Goal: Task Accomplishment & Management: Manage account settings

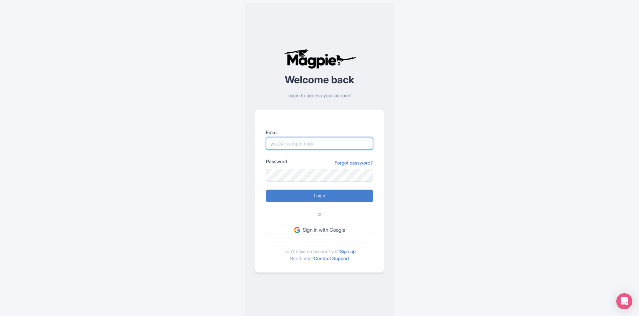
click at [294, 144] on input "Email" at bounding box center [319, 143] width 107 height 13
click at [266, 190] on input "Login" at bounding box center [319, 196] width 107 height 13
type input "Logging in..."
type input "rositsag@bigbustours.com"
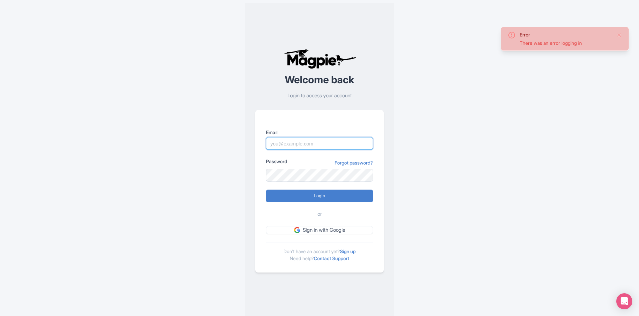
click at [321, 146] on input "Email" at bounding box center [319, 143] width 107 height 13
type input "[EMAIL_ADDRESS][DOMAIN_NAME]"
click at [318, 192] on input "Login" at bounding box center [319, 196] width 107 height 13
type input "Logging in..."
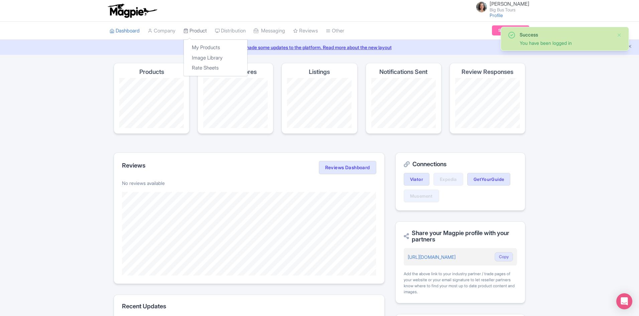
click at [204, 29] on link "Product" at bounding box center [195, 31] width 23 height 18
click at [207, 43] on link "My Products" at bounding box center [216, 47] width 64 height 10
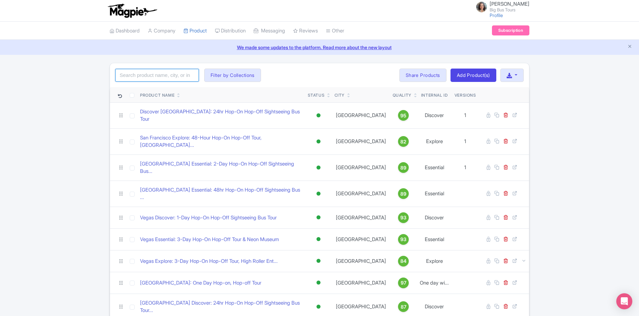
drag, startPoint x: 172, startPoint y: 70, endPoint x: 175, endPoint y: 73, distance: 3.6
click at [174, 72] on input "search" at bounding box center [157, 75] width 84 height 13
type input "[US_STATE]"
click button "Search" at bounding box center [0, 0] width 0 height 0
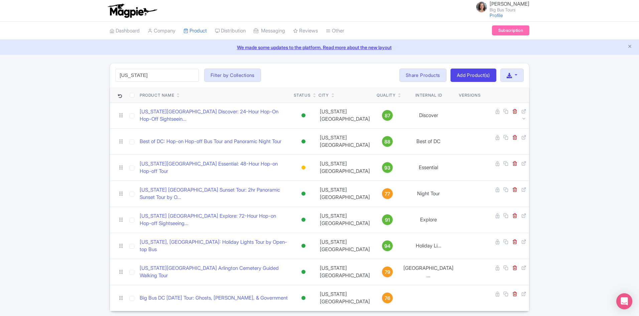
click at [592, 119] on div "washington Search Filter by Collections Andrew Brand License Brian Combos Core …" at bounding box center [319, 187] width 639 height 248
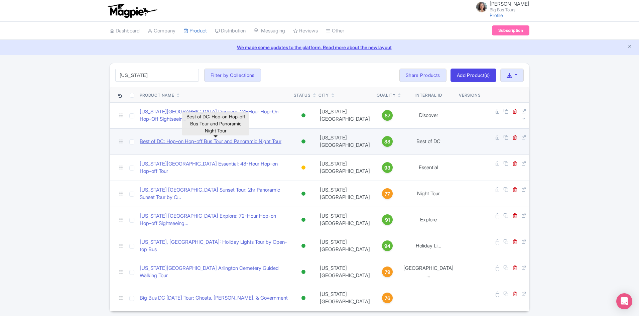
click at [231, 140] on link "Best of DC: Hop-on Hop-off Bus Tour and Panoramic Night Tour" at bounding box center [211, 142] width 142 height 8
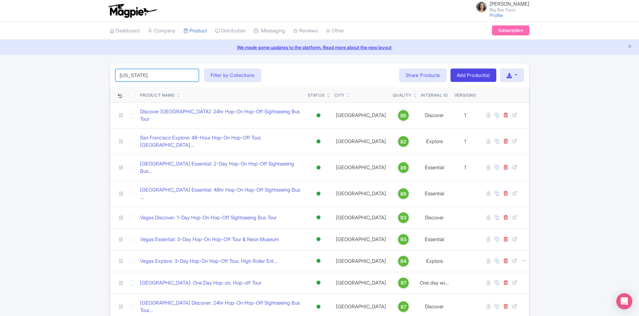
click at [165, 78] on input "[US_STATE]" at bounding box center [157, 75] width 84 height 13
click button "Search" at bounding box center [0, 0] width 0 height 0
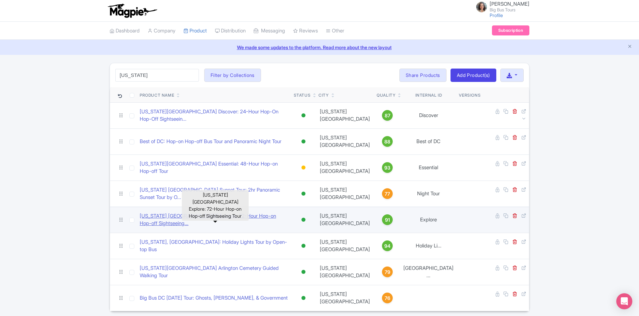
click at [202, 220] on link "[US_STATE] [GEOGRAPHIC_DATA] Explore: 72-Hour Hop-on Hop-off Sightseeing..." at bounding box center [214, 219] width 149 height 15
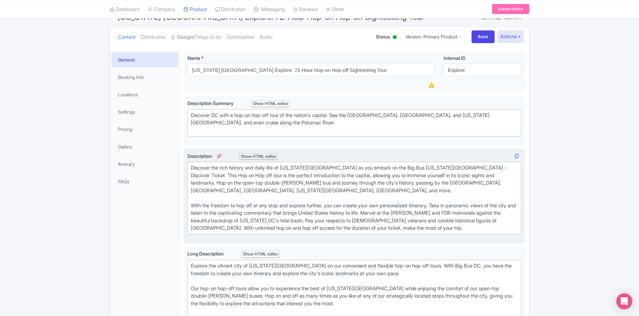
scroll to position [67, 0]
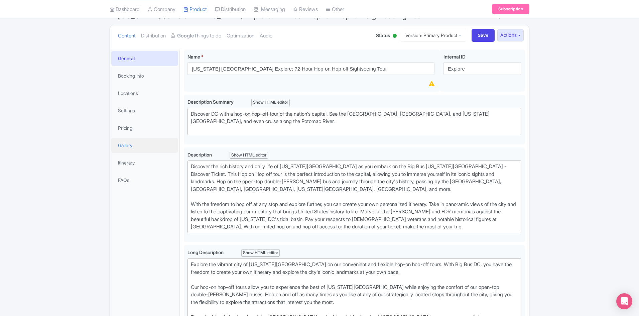
click at [123, 143] on link "Gallery" at bounding box center [144, 145] width 67 height 15
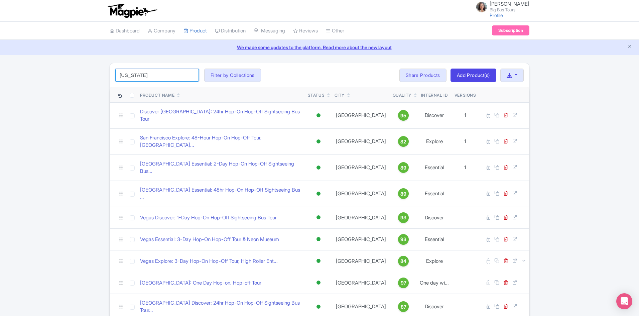
click at [159, 71] on div "[US_STATE] Search Filter by Collections [PERSON_NAME] License [PERSON_NAME] Com…" at bounding box center [319, 75] width 419 height 24
click button "Search" at bounding box center [0, 0] width 0 height 0
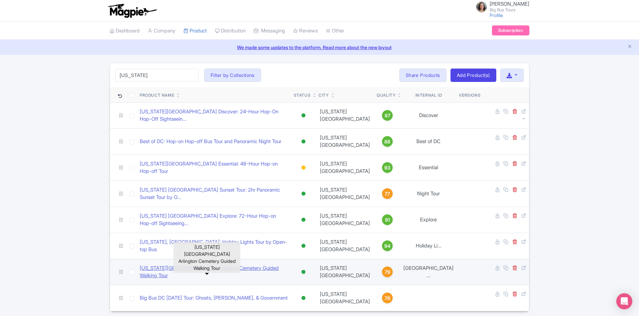
click at [208, 272] on link "[US_STATE][GEOGRAPHIC_DATA] Arlington Cemetery Guided Walking Tour" at bounding box center [214, 271] width 149 height 15
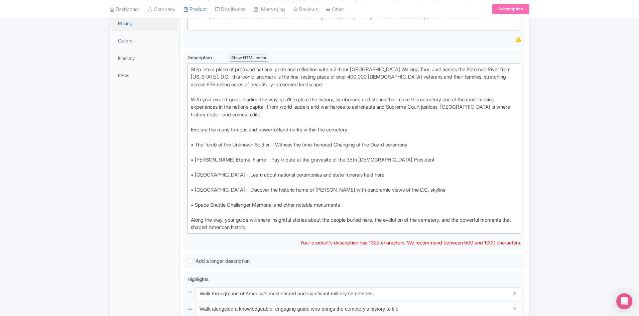
scroll to position [150, 0]
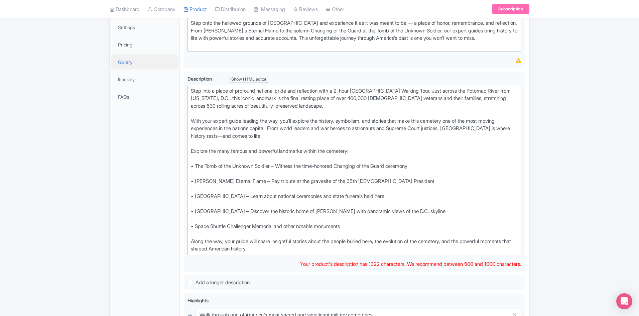
click at [129, 62] on link "Gallery" at bounding box center [144, 61] width 67 height 15
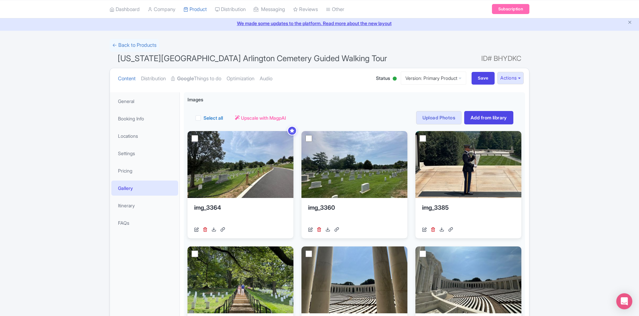
scroll to position [0, 0]
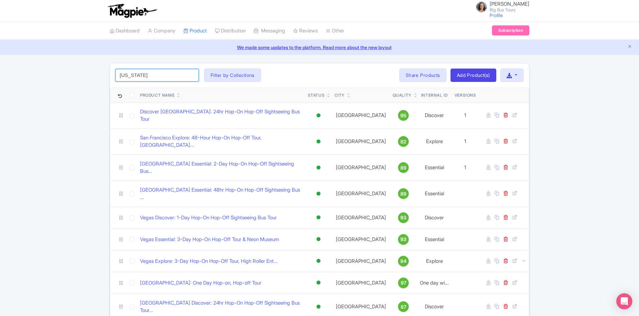
click at [159, 78] on input "[US_STATE]" at bounding box center [157, 75] width 84 height 13
click button "Search" at bounding box center [0, 0] width 0 height 0
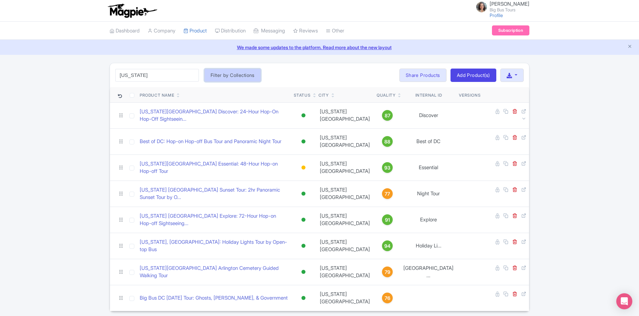
click at [233, 76] on button "Filter by Collections" at bounding box center [232, 75] width 57 height 13
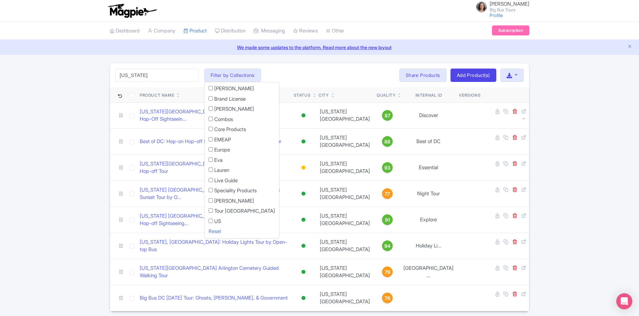
click at [76, 120] on div "washington Search Filter by Collections Andrew Brand License Brian Combos Core …" at bounding box center [319, 187] width 639 height 248
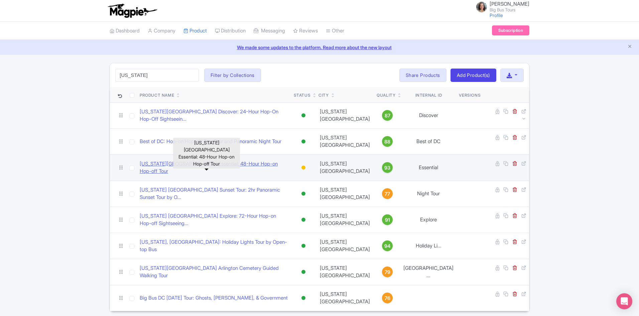
click at [219, 169] on link "[US_STATE][GEOGRAPHIC_DATA] Essential: 48-Hour Hop-on Hop-off Tour" at bounding box center [214, 167] width 149 height 15
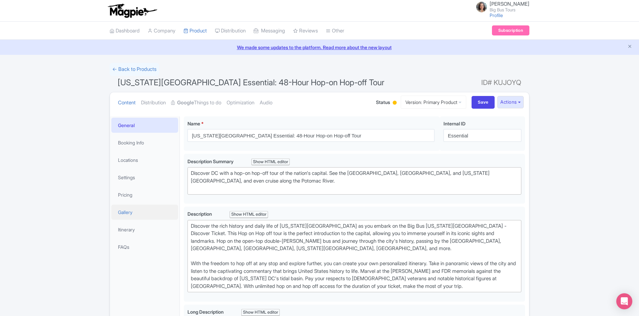
click at [119, 211] on link "Gallery" at bounding box center [144, 212] width 67 height 15
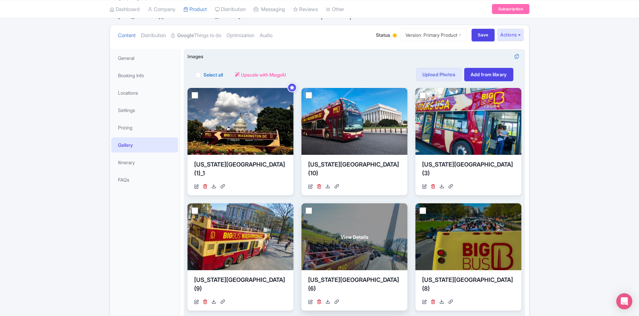
scroll to position [67, 0]
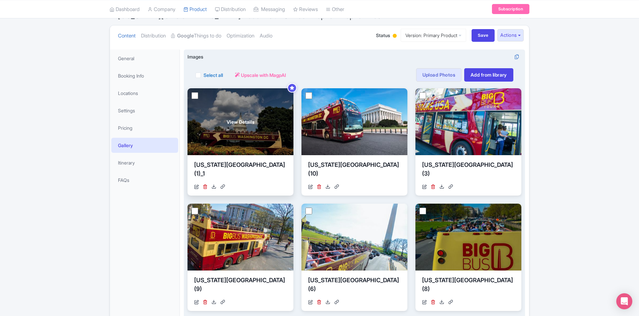
click at [241, 132] on div "View Details" at bounding box center [241, 121] width 106 height 67
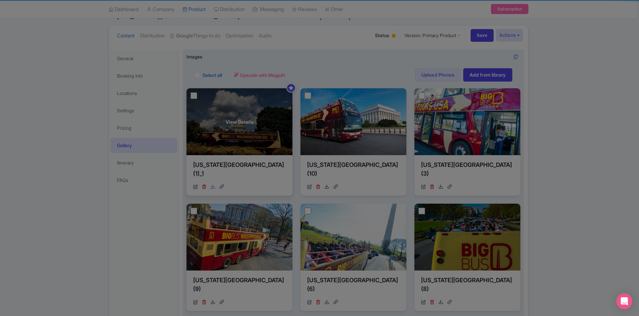
click at [214, 188] on body "[PERSON_NAME] Big Bus Tours Profile Users Settings Sign out Dashboard Company P…" at bounding box center [319, 91] width 639 height 316
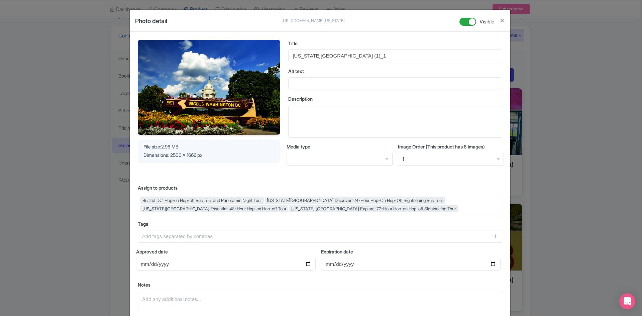
click at [226, 65] on img at bounding box center [209, 87] width 142 height 95
drag, startPoint x: 499, startPoint y: 20, endPoint x: 477, endPoint y: 49, distance: 36.5
click at [500, 20] on button "Close" at bounding box center [501, 20] width 5 height 8
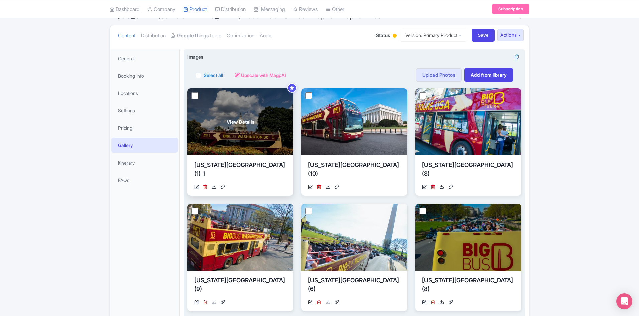
drag, startPoint x: 240, startPoint y: 115, endPoint x: 210, endPoint y: 187, distance: 77.9
click at [210, 187] on div "https://res.cloudinary.com/hfyvkoyi1/image/upload/v1698782569/Washington_DC_1__…" at bounding box center [240, 186] width 93 height 7
click at [215, 186] on icon at bounding box center [214, 186] width 5 height 5
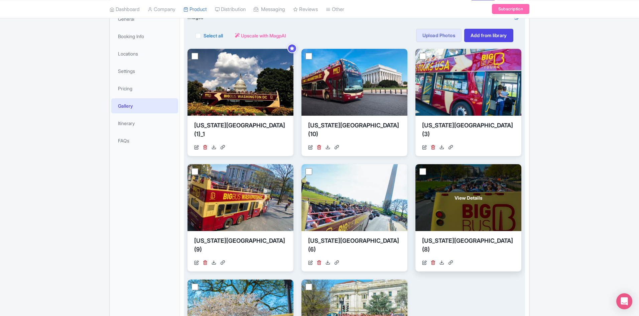
scroll to position [167, 0]
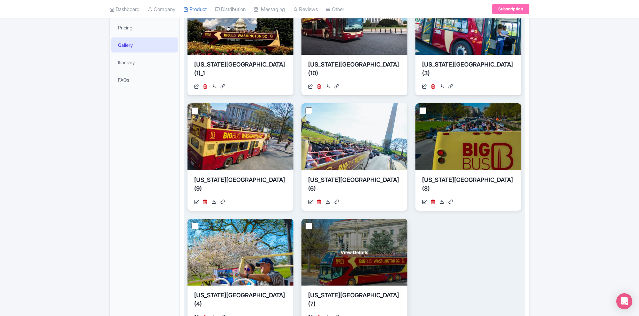
click at [374, 244] on div "View Details" at bounding box center [355, 252] width 106 height 67
click at [381, 247] on div "View Details" at bounding box center [355, 252] width 106 height 67
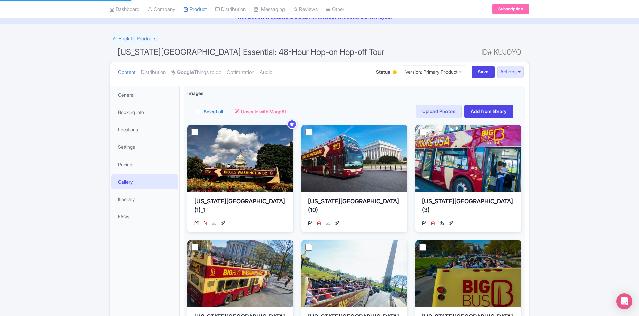
scroll to position [0, 0]
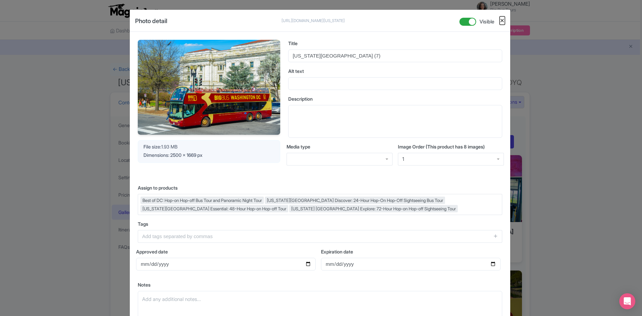
drag, startPoint x: 501, startPoint y: 21, endPoint x: 553, endPoint y: 86, distance: 83.2
click at [501, 21] on button "Close" at bounding box center [501, 20] width 5 height 8
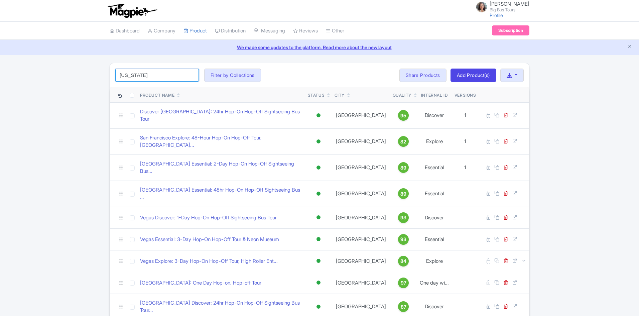
click at [160, 75] on input "[US_STATE]" at bounding box center [157, 75] width 84 height 13
click button "Search" at bounding box center [0, 0] width 0 height 0
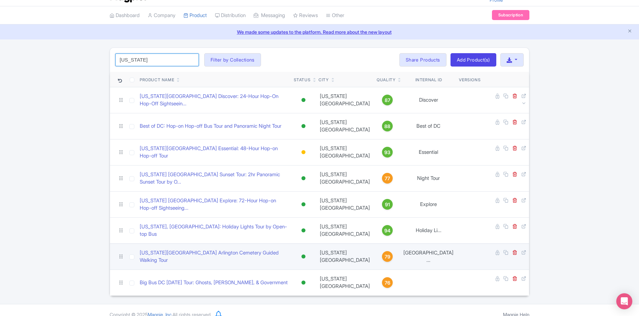
scroll to position [24, 0]
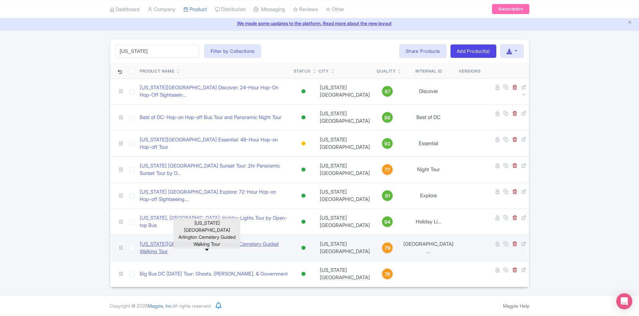
click at [232, 246] on link "[US_STATE][GEOGRAPHIC_DATA] Arlington Cemetery Guided Walking Tour" at bounding box center [214, 247] width 149 height 15
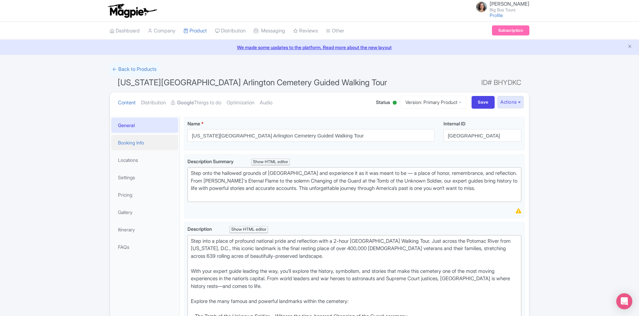
click at [140, 145] on link "Booking Info" at bounding box center [144, 142] width 67 height 15
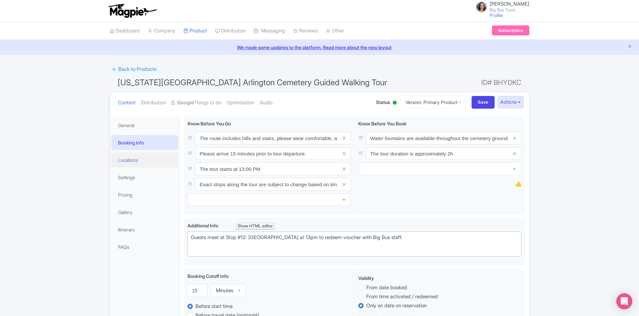
click at [127, 161] on link "Locations" at bounding box center [144, 159] width 67 height 15
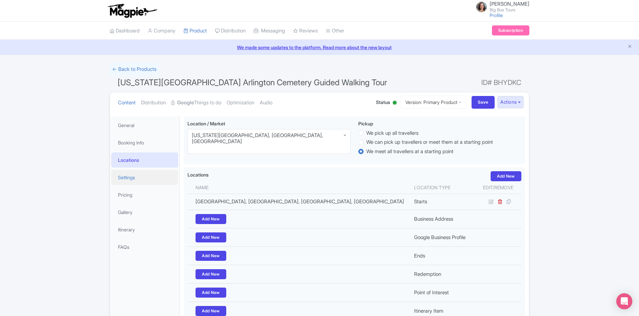
click at [130, 175] on link "Settings" at bounding box center [144, 177] width 67 height 15
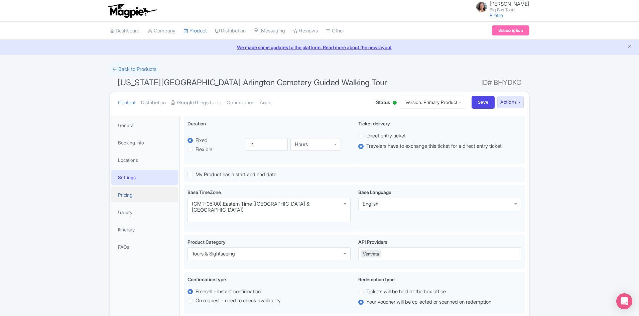
click at [125, 193] on link "Pricing" at bounding box center [144, 194] width 67 height 15
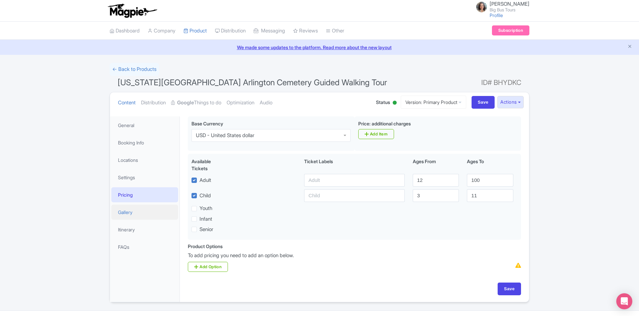
click at [124, 212] on link "Gallery" at bounding box center [144, 212] width 67 height 15
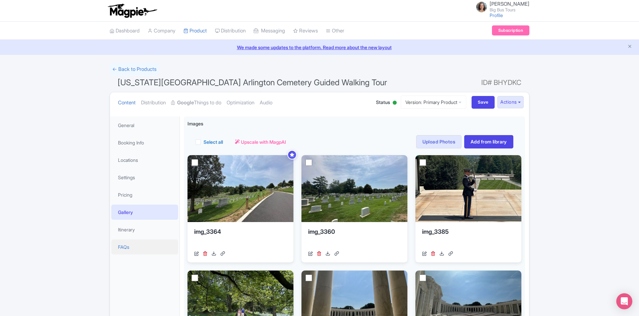
click at [125, 247] on link "FAQs" at bounding box center [144, 246] width 67 height 15
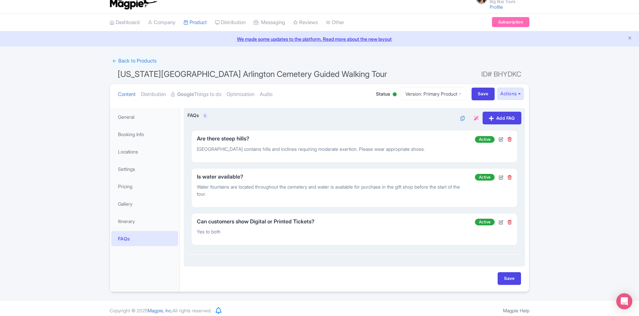
scroll to position [13, 0]
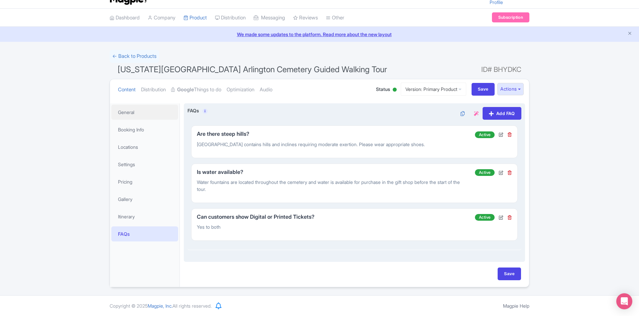
drag, startPoint x: 124, startPoint y: 109, endPoint x: 209, endPoint y: 141, distance: 90.5
click at [124, 109] on link "General" at bounding box center [144, 112] width 67 height 15
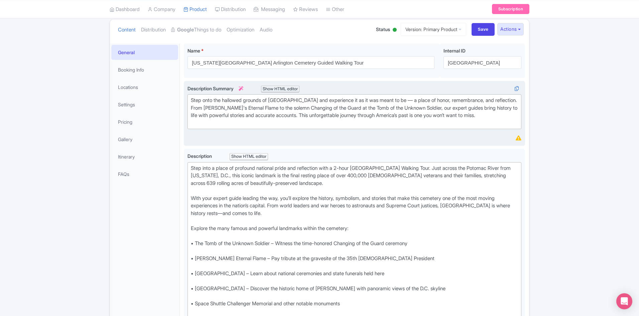
scroll to position [147, 0]
